Goal: Task Accomplishment & Management: Manage account settings

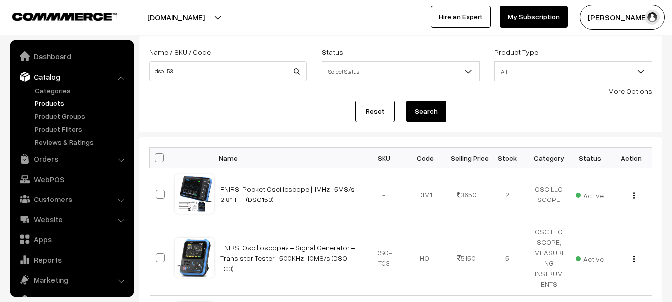
scroll to position [55, 0]
click at [61, 154] on link "Orders" at bounding box center [71, 159] width 118 height 18
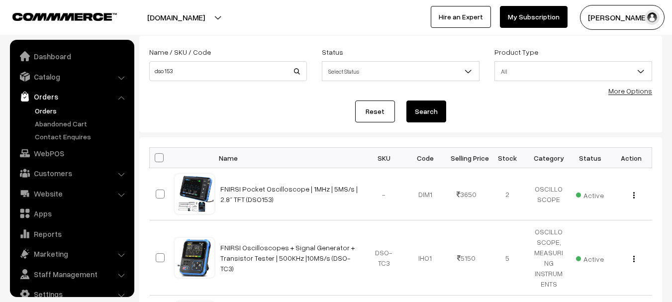
click at [47, 108] on link "Orders" at bounding box center [81, 110] width 98 height 10
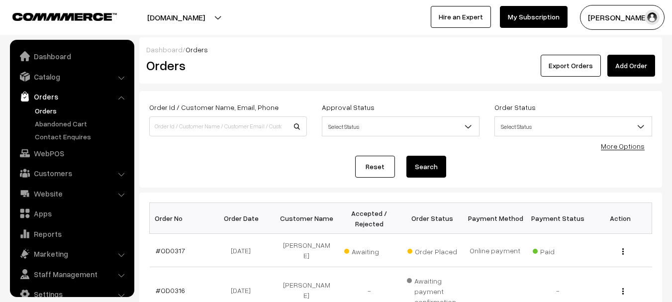
click at [619, 245] on div "View" at bounding box center [620, 250] width 51 height 10
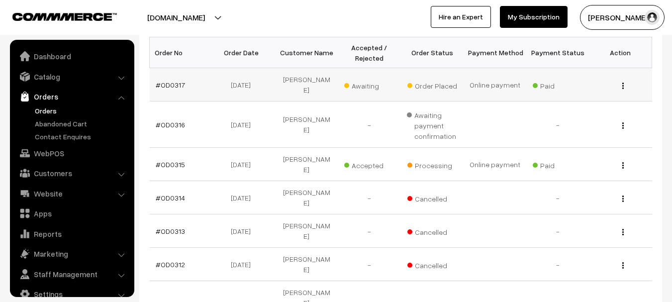
click at [623, 83] on img "button" at bounding box center [622, 86] width 1 height 6
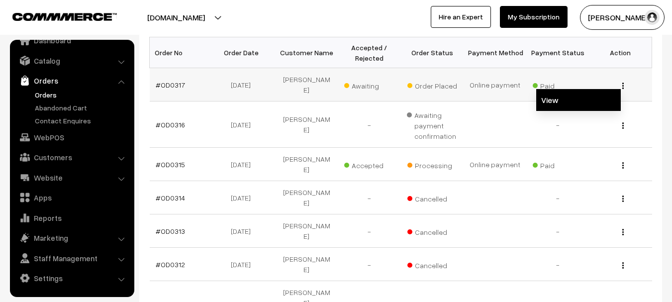
click at [557, 98] on link "View" at bounding box center [578, 100] width 85 height 22
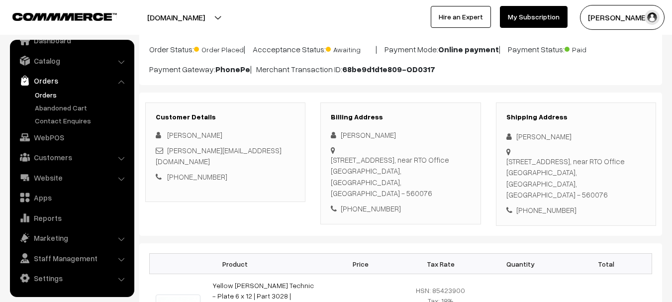
scroll to position [166, 0]
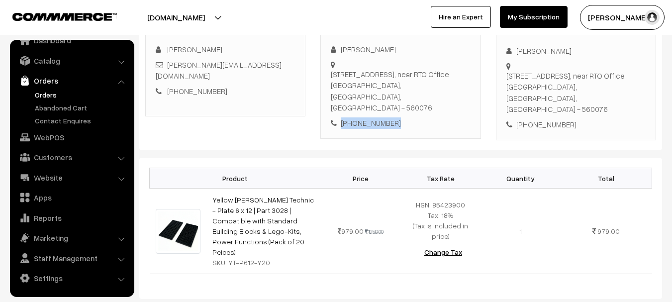
drag, startPoint x: 398, startPoint y: 129, endPoint x: 340, endPoint y: 129, distance: 58.7
click at [340, 129] on div "Billing Address Namita Prakash Flat No. 310, Elite Grandeur, Deverachikkanahall…" at bounding box center [400, 78] width 160 height 122
click at [371, 159] on div "Product Price Tax Rate Quantity Total Yellow Tommy Technic - Plate 6 x 12 | Par…" at bounding box center [400, 228] width 523 height 141
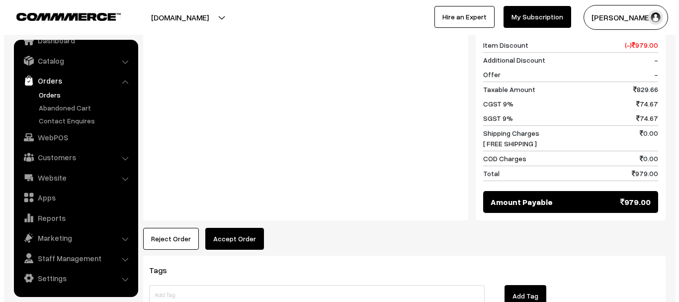
scroll to position [553, 0]
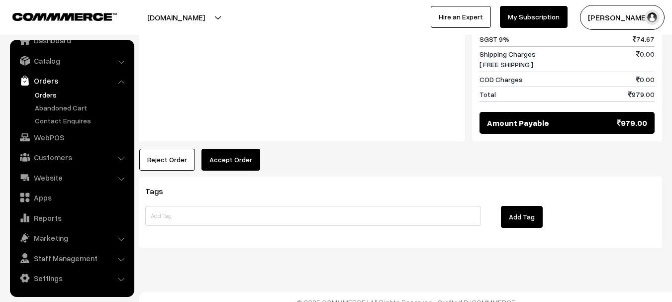
click at [247, 149] on button "Accept Order" at bounding box center [230, 160] width 59 height 22
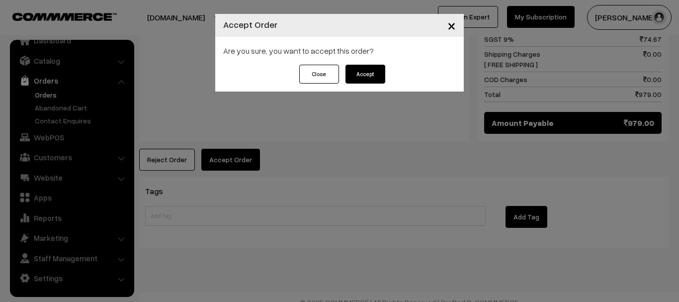
click at [360, 76] on button "Accept" at bounding box center [366, 74] width 40 height 19
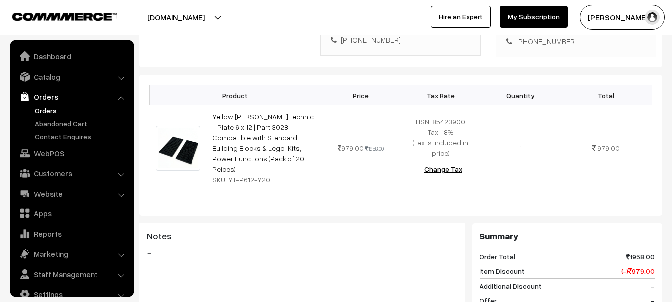
scroll to position [16, 0]
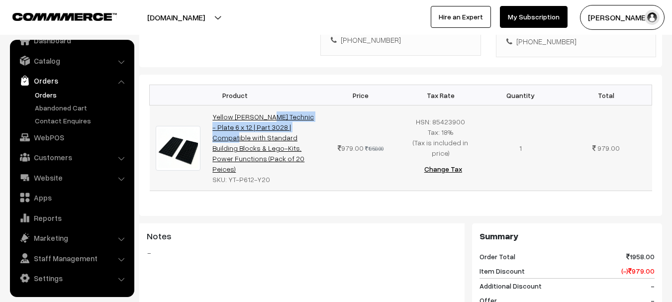
drag, startPoint x: 211, startPoint y: 117, endPoint x: 251, endPoint y: 127, distance: 40.5
click at [251, 127] on td "Yellow [PERSON_NAME] Technic - Plate 6 x 12 | Part 3028 | Compatible with Stand…" at bounding box center [263, 148] width 114 height 86
copy link "Yellow Tommy Technic - Plate 6 x 12 | Part 3028"
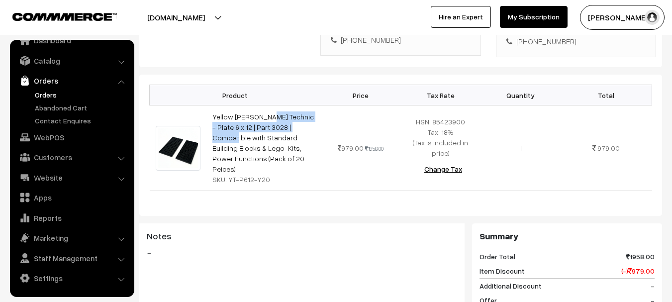
copy link "Yellow Tommy Technic - Plate 6 x 12 | Part 3028"
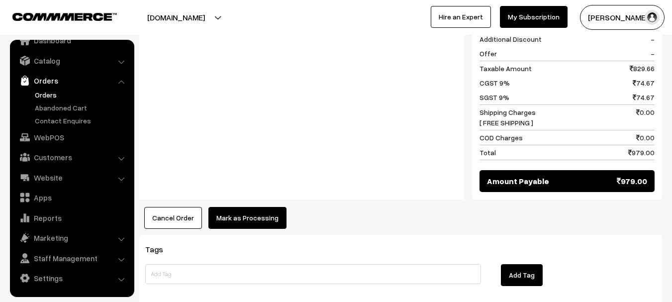
scroll to position [497, 0]
